Goal: Information Seeking & Learning: Check status

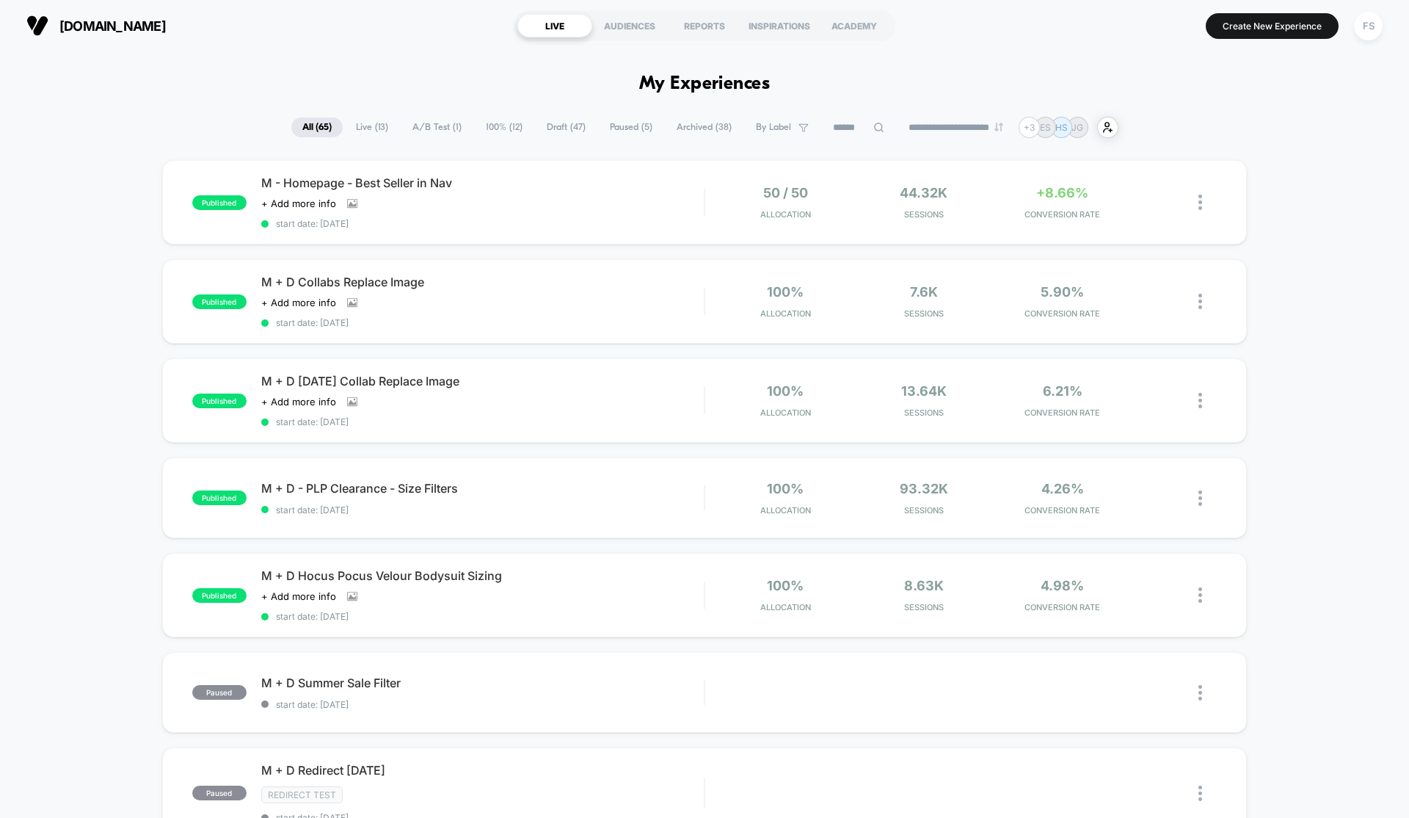
click at [366, 131] on span "Live ( 13 )" at bounding box center [372, 127] width 54 height 20
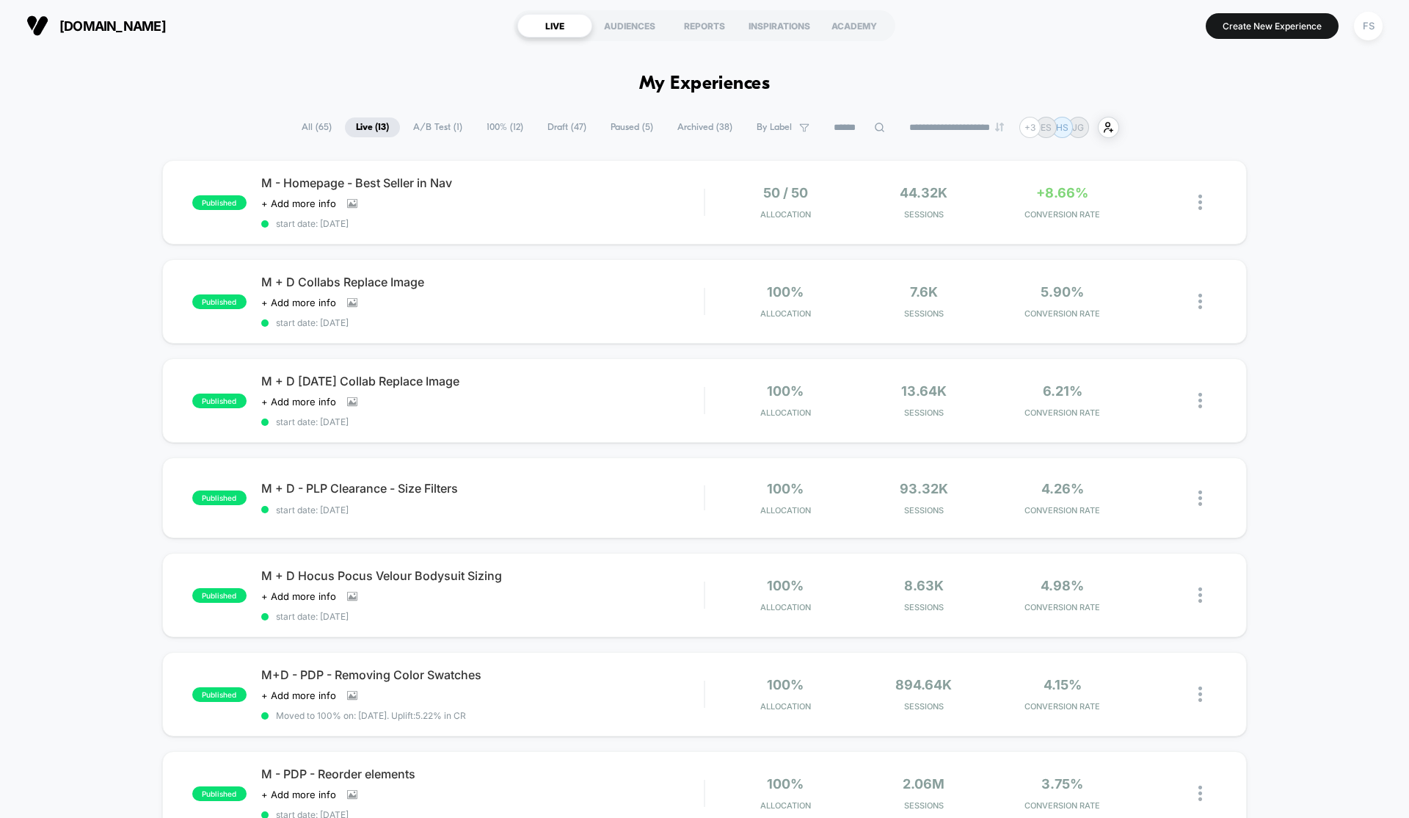
click at [314, 131] on span "All ( 65 )" at bounding box center [317, 127] width 52 height 20
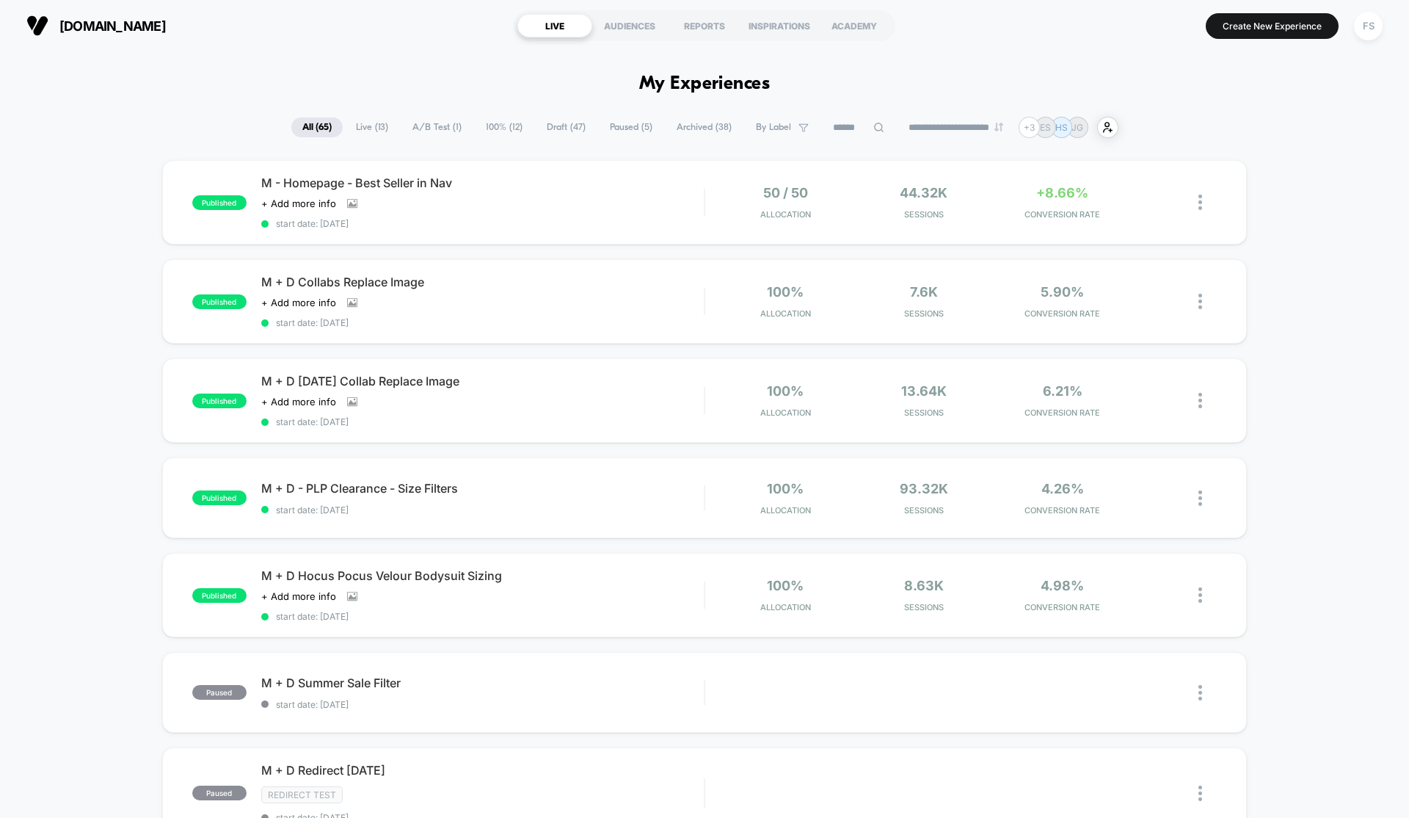
click at [363, 131] on span "Live ( 13 )" at bounding box center [372, 127] width 54 height 20
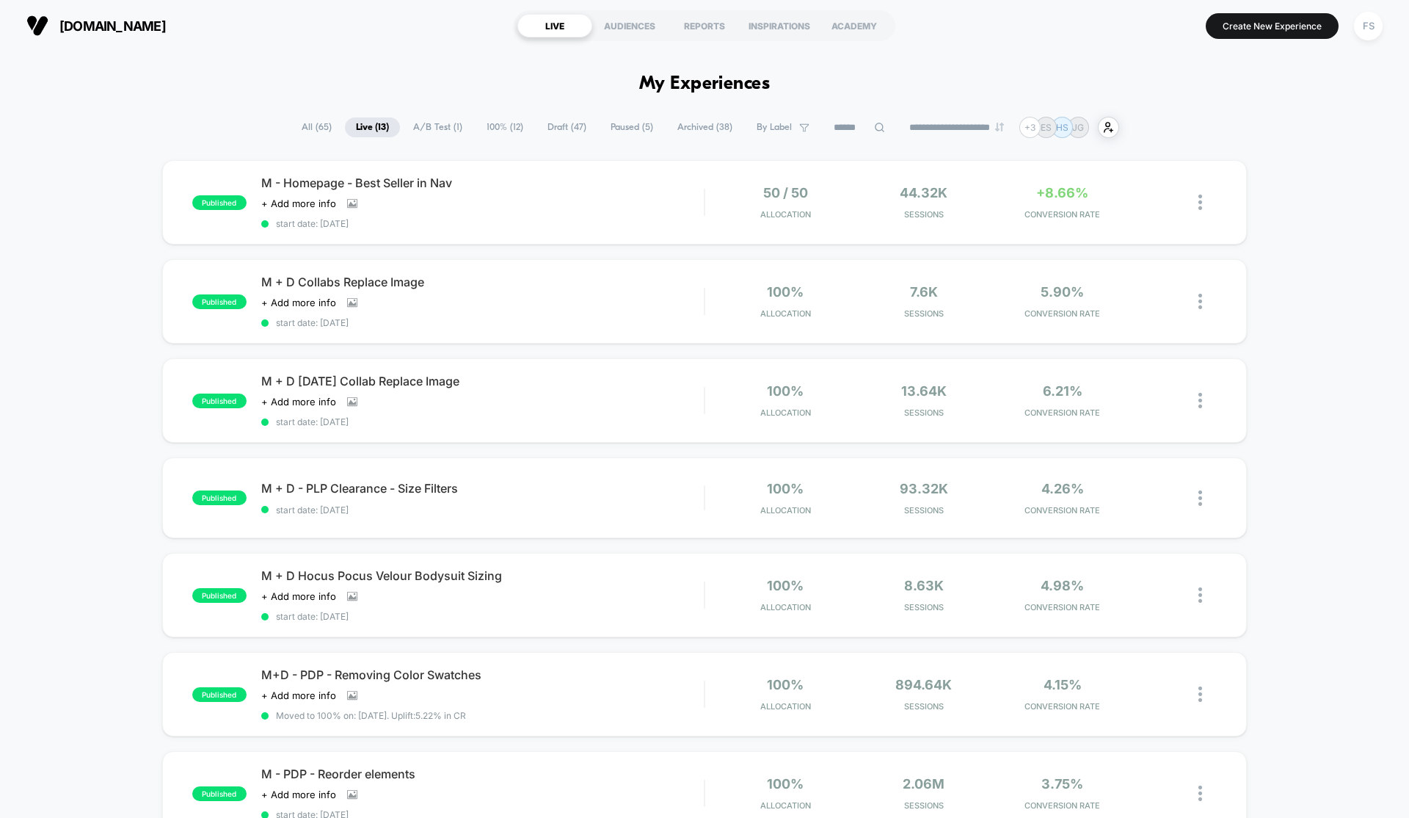
click at [431, 128] on span "A/B Test ( 1 )" at bounding box center [437, 127] width 71 height 20
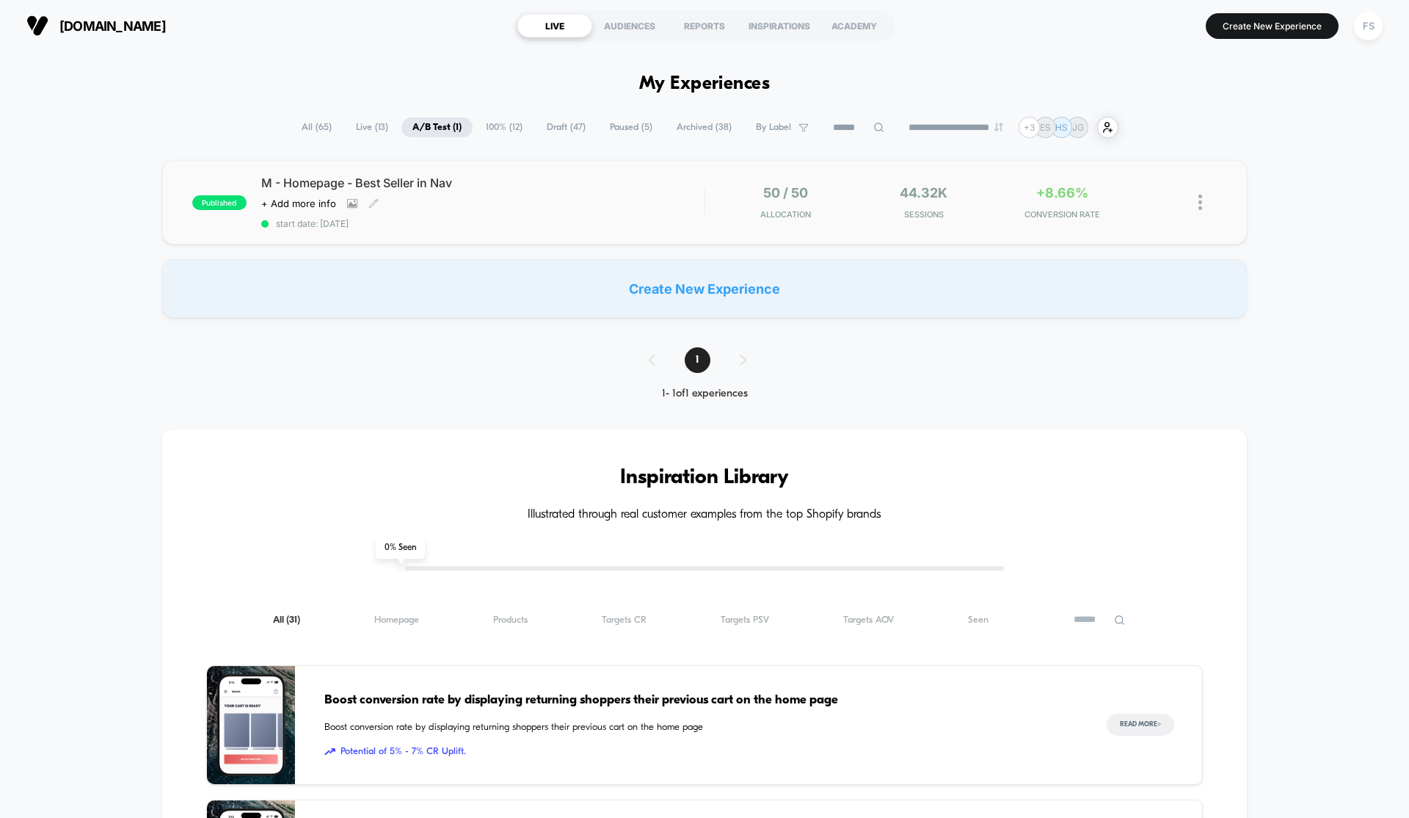
click at [520, 190] on span "M - Homepage - Best Seller in Nav" at bounding box center [482, 182] width 443 height 15
